Goal: Find specific page/section: Find specific page/section

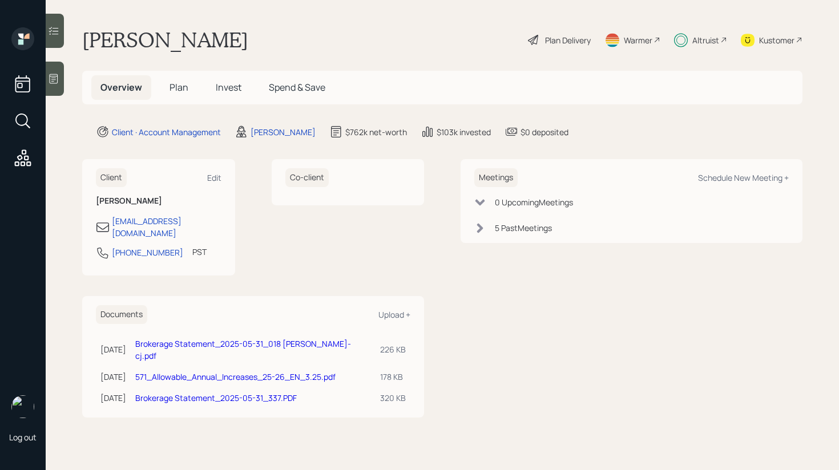
click at [58, 35] on icon at bounding box center [53, 30] width 11 height 11
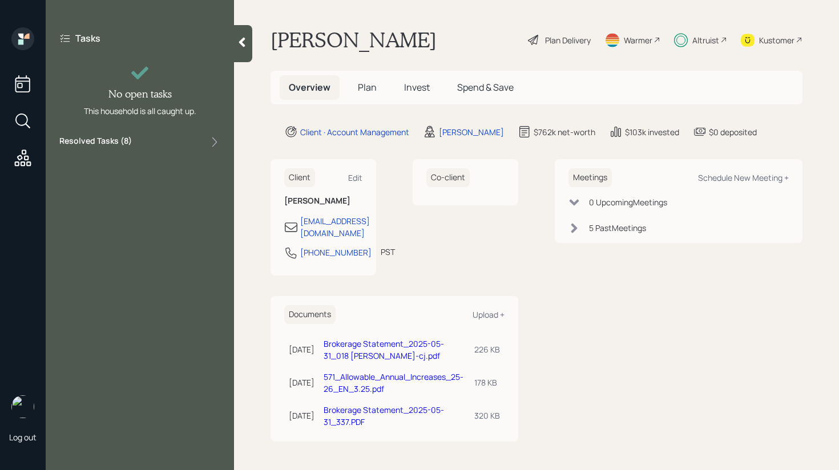
click at [173, 138] on div "Resolved Tasks ( 8 )" at bounding box center [139, 142] width 161 height 14
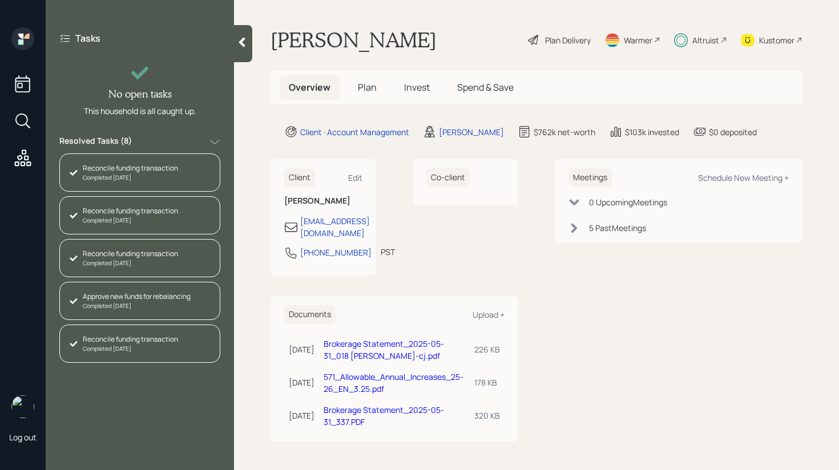
click at [239, 42] on icon at bounding box center [241, 42] width 11 height 11
